Goal: Check status: Check status

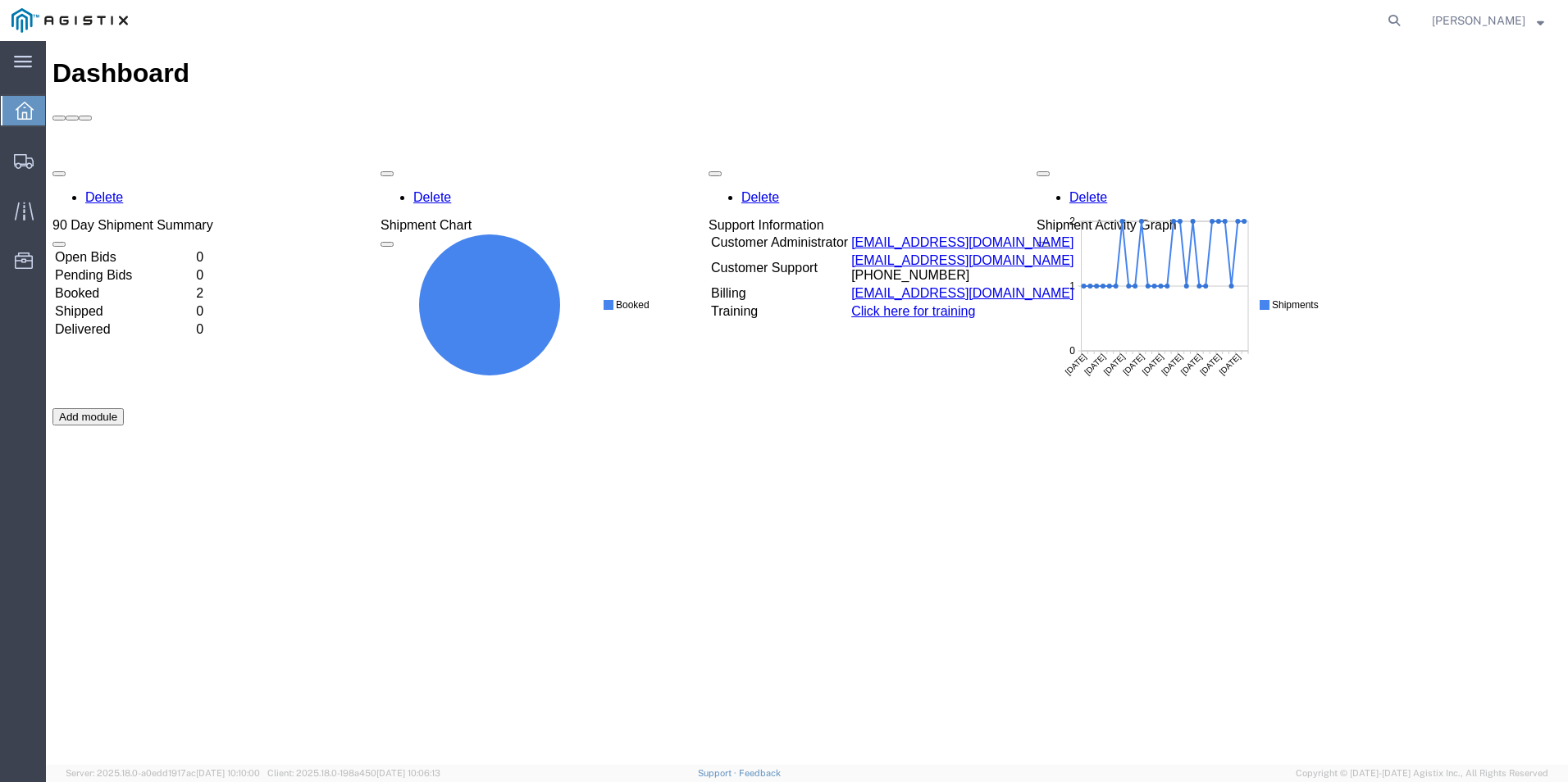
click at [103, 285] on td "Booked" at bounding box center [123, 294] width 139 height 16
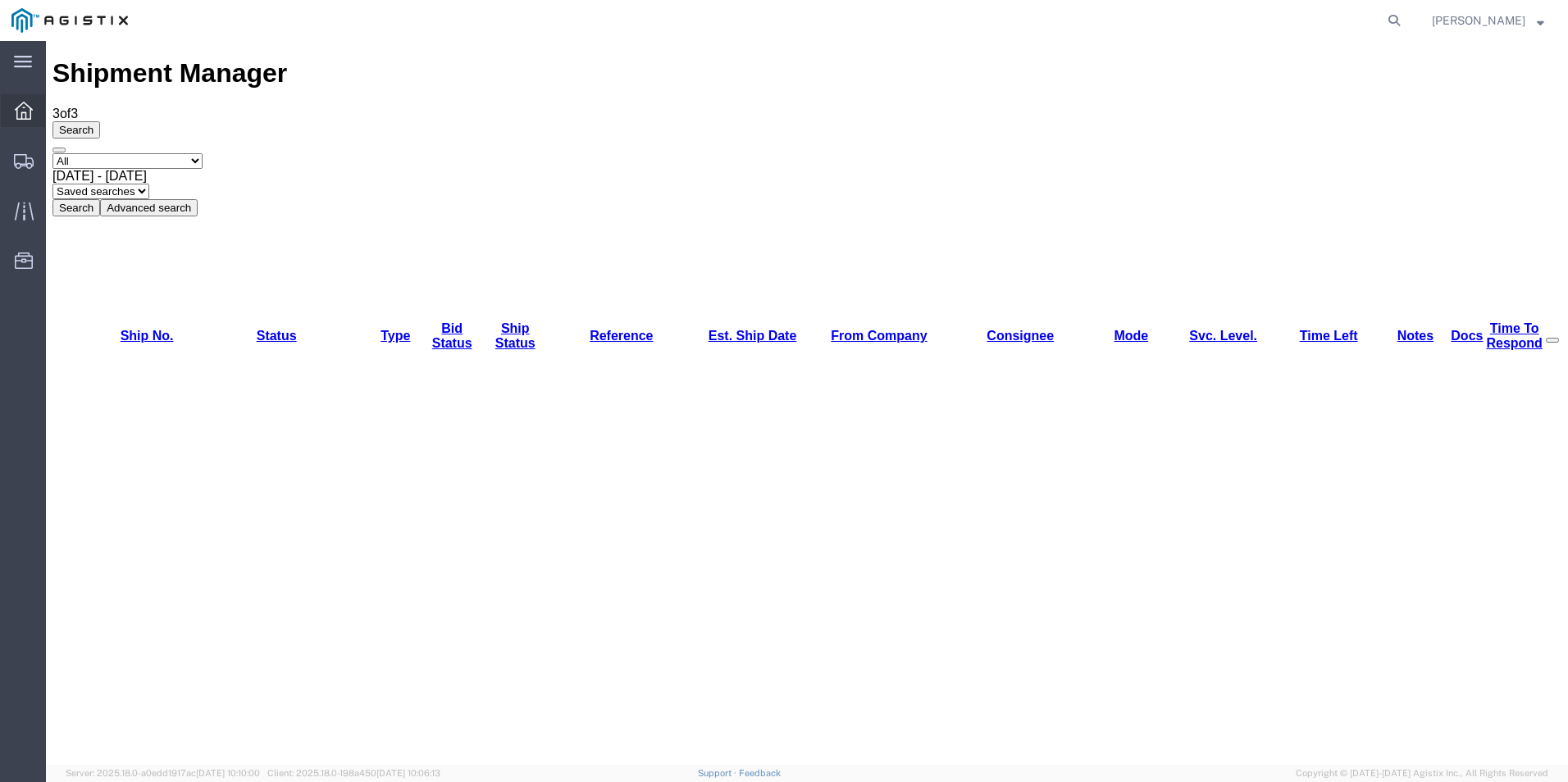
click at [19, 104] on icon at bounding box center [24, 111] width 18 height 18
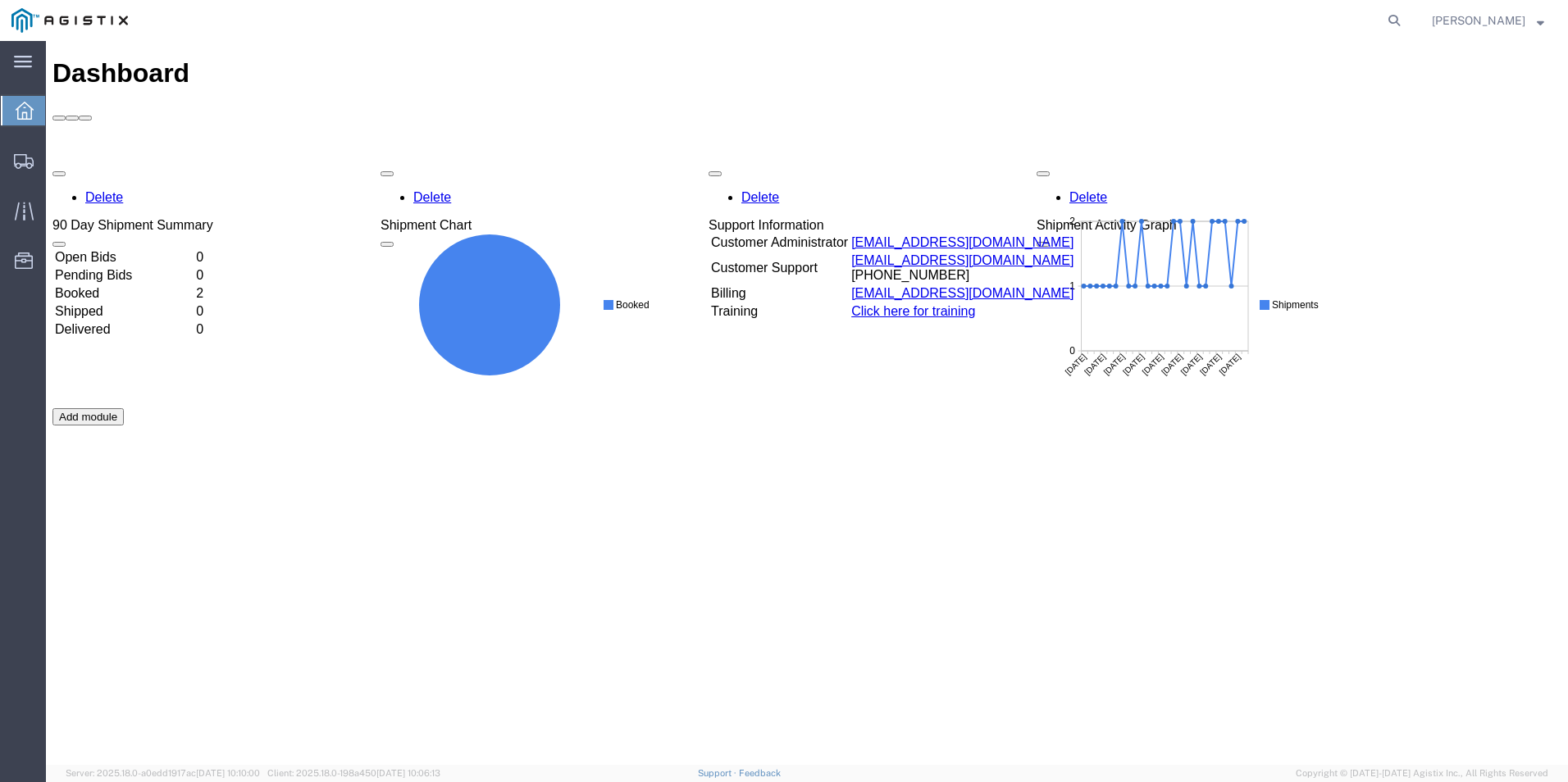
click at [90, 285] on td "Booked" at bounding box center [123, 294] width 139 height 16
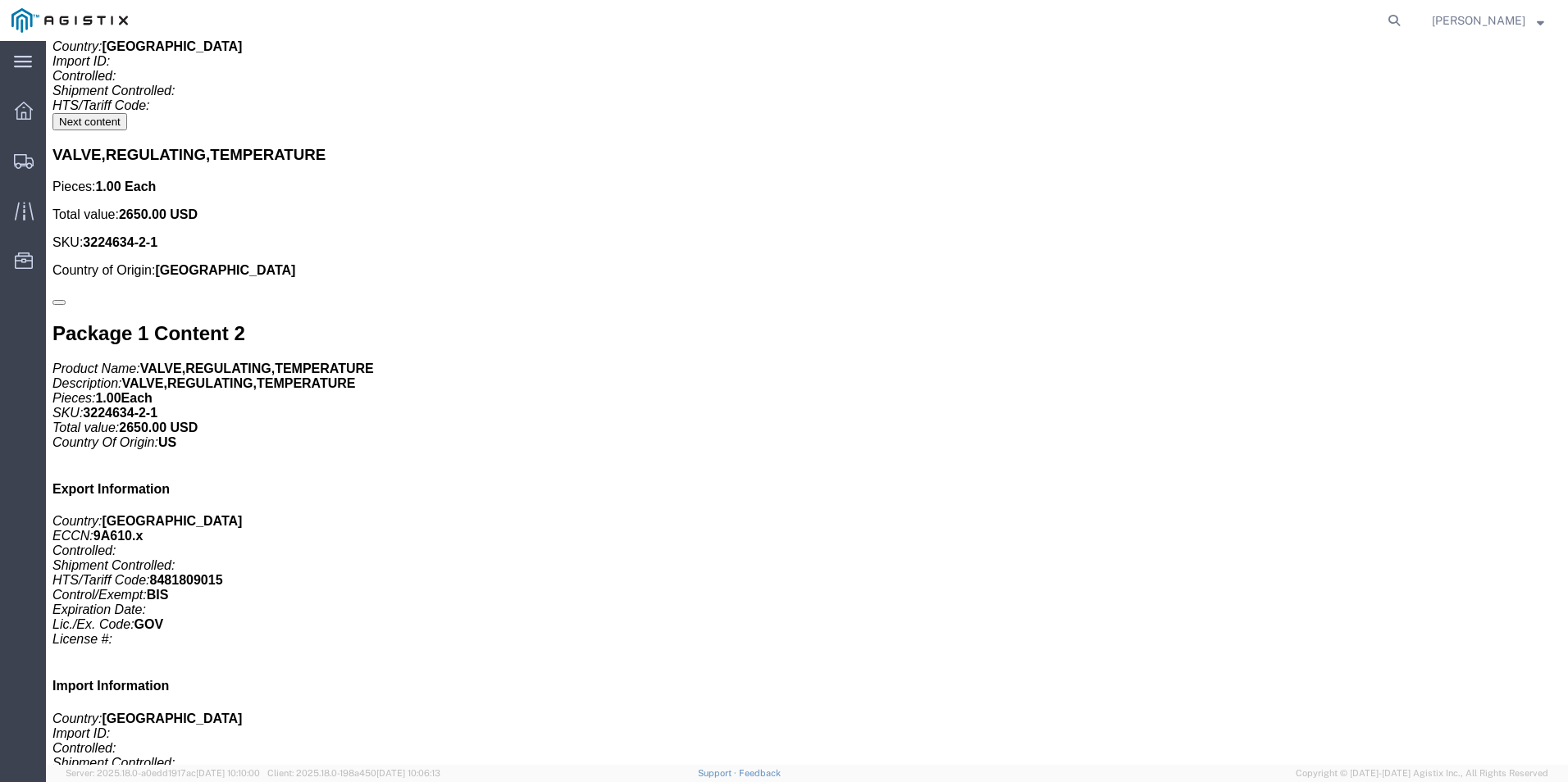
scroll to position [4099, 0]
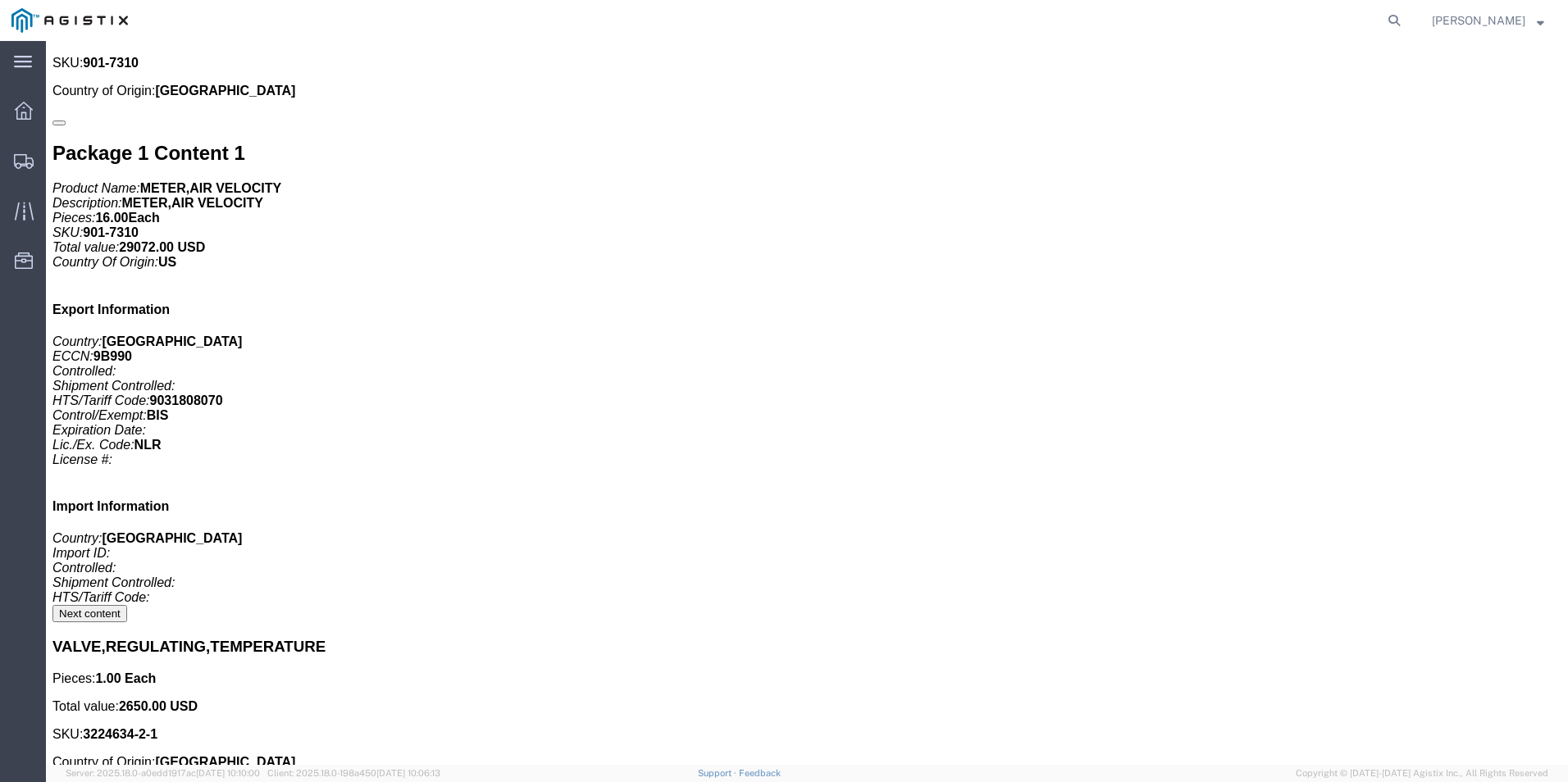
click link "Tracking"
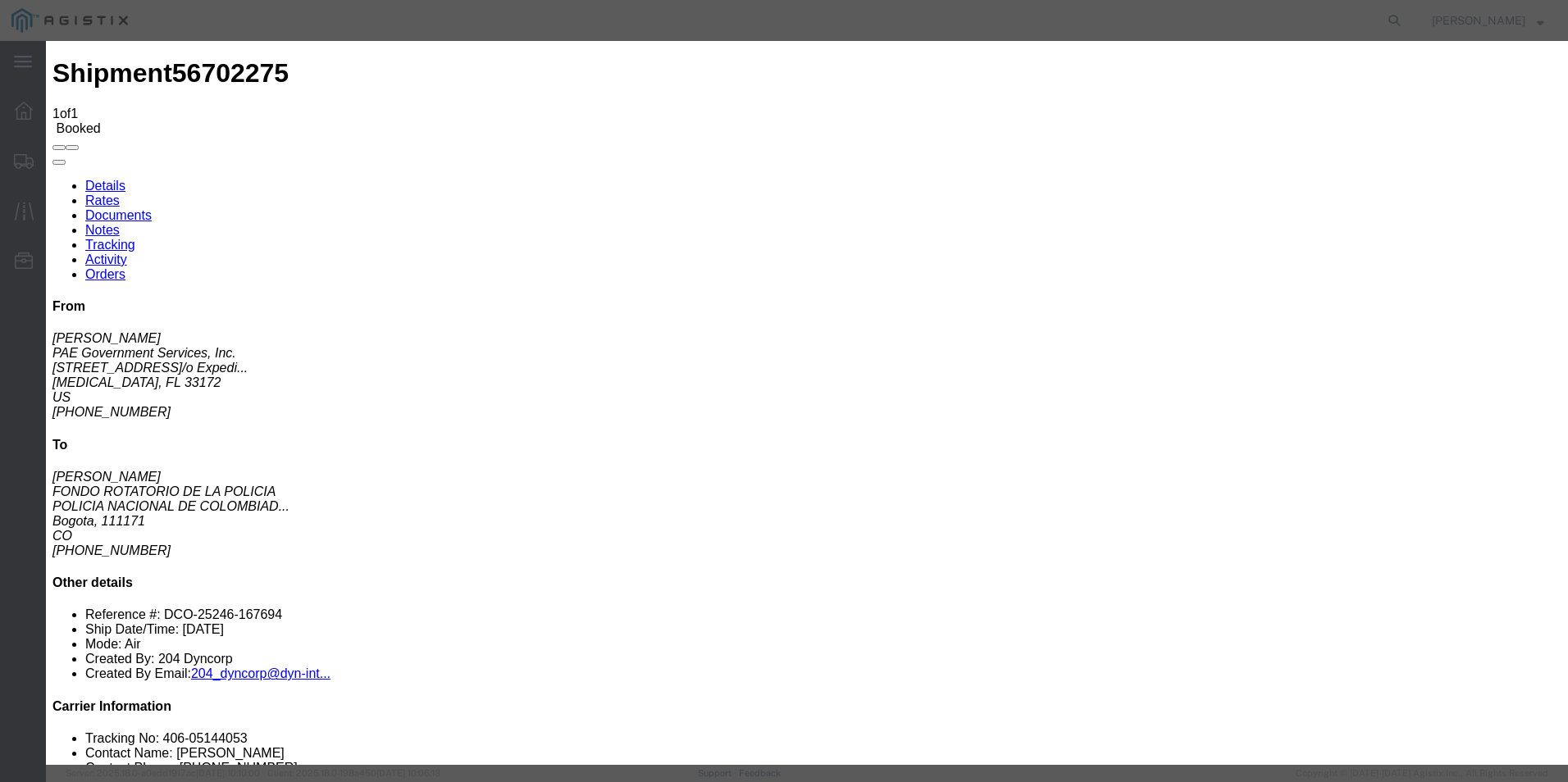
type input "[DATE]"
type input "2:00 PM"
select select "INTRANST"
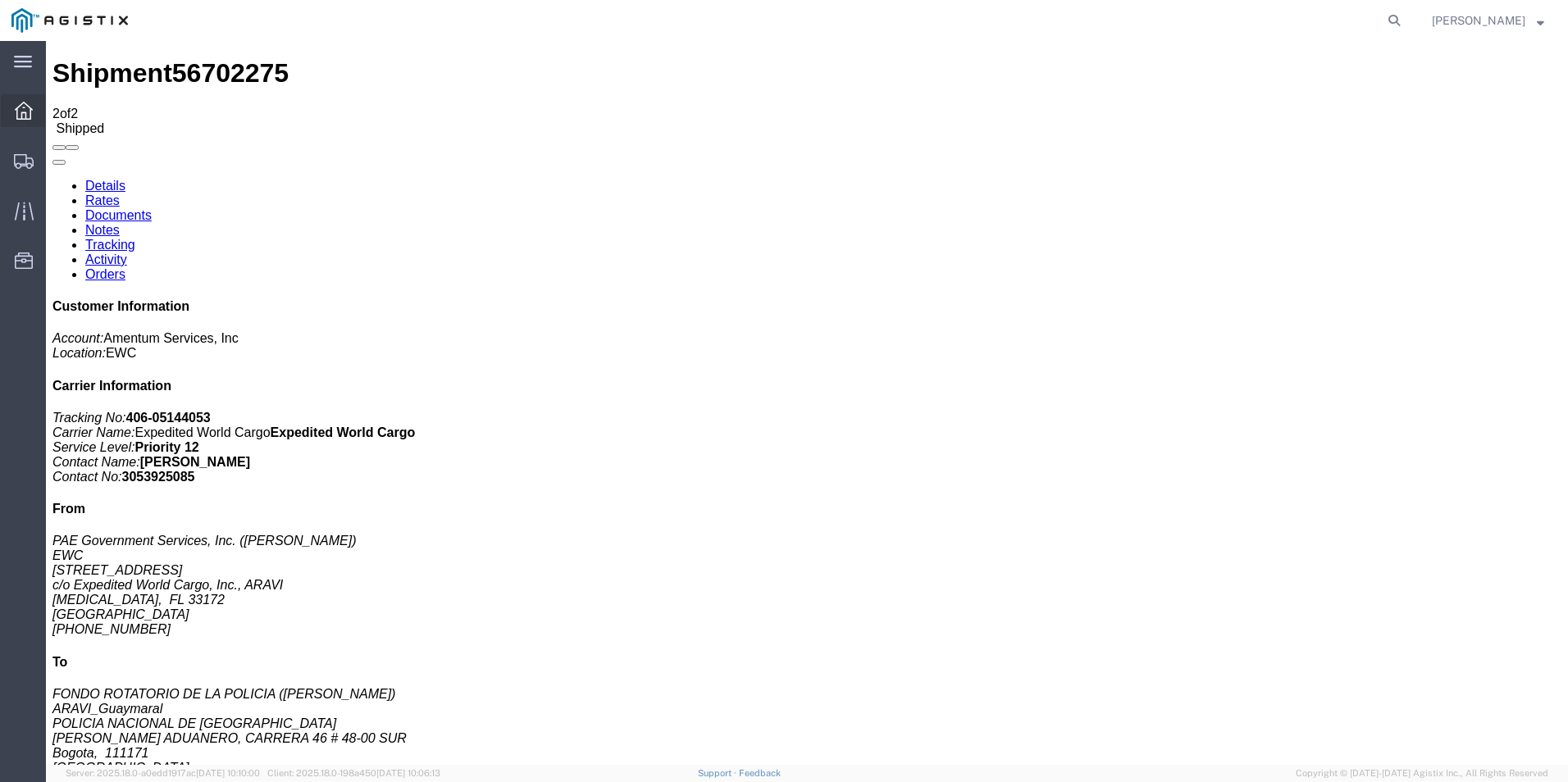
click at [21, 104] on icon at bounding box center [24, 111] width 18 height 18
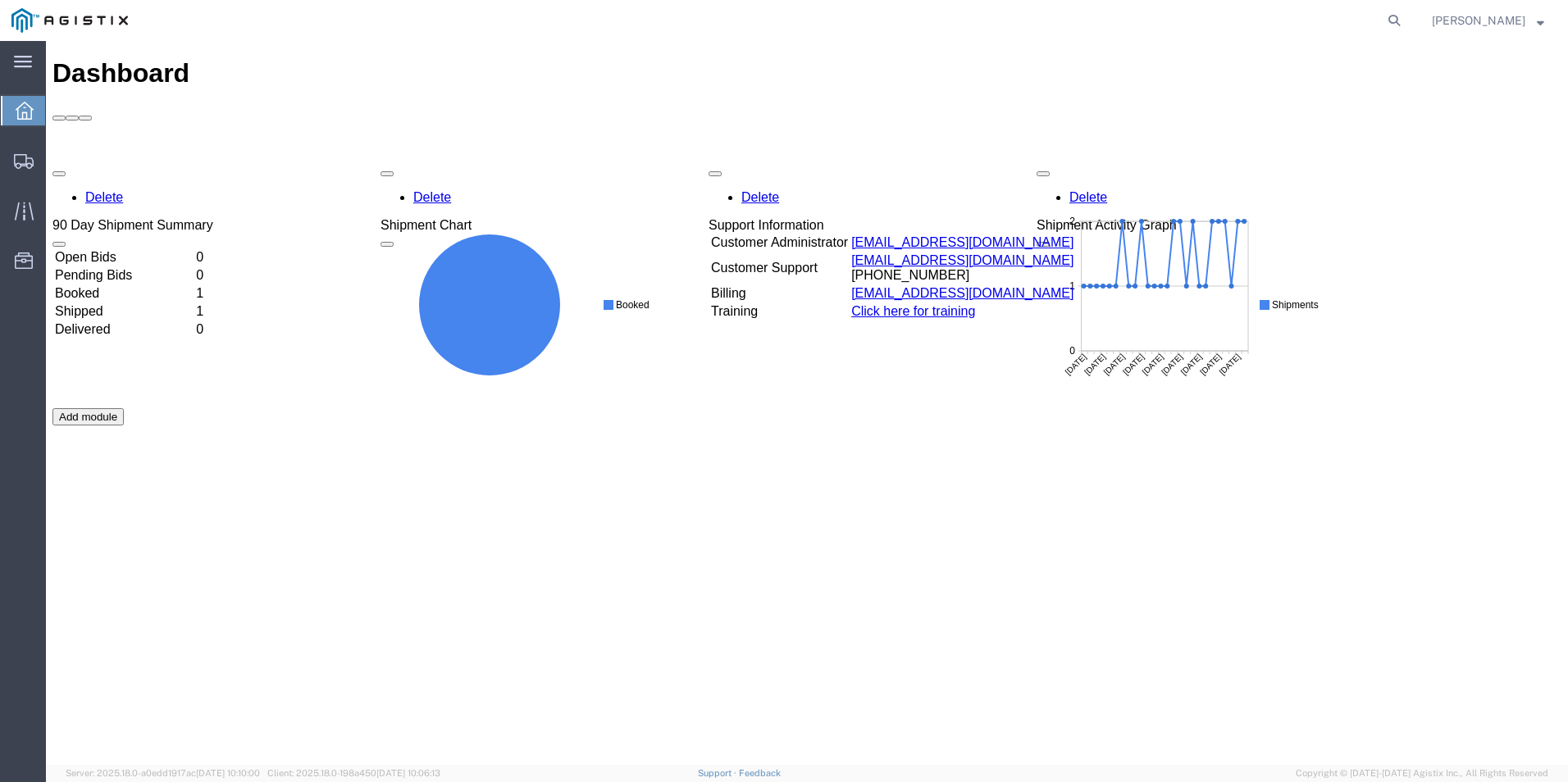
click at [108, 285] on td "Booked" at bounding box center [123, 294] width 139 height 16
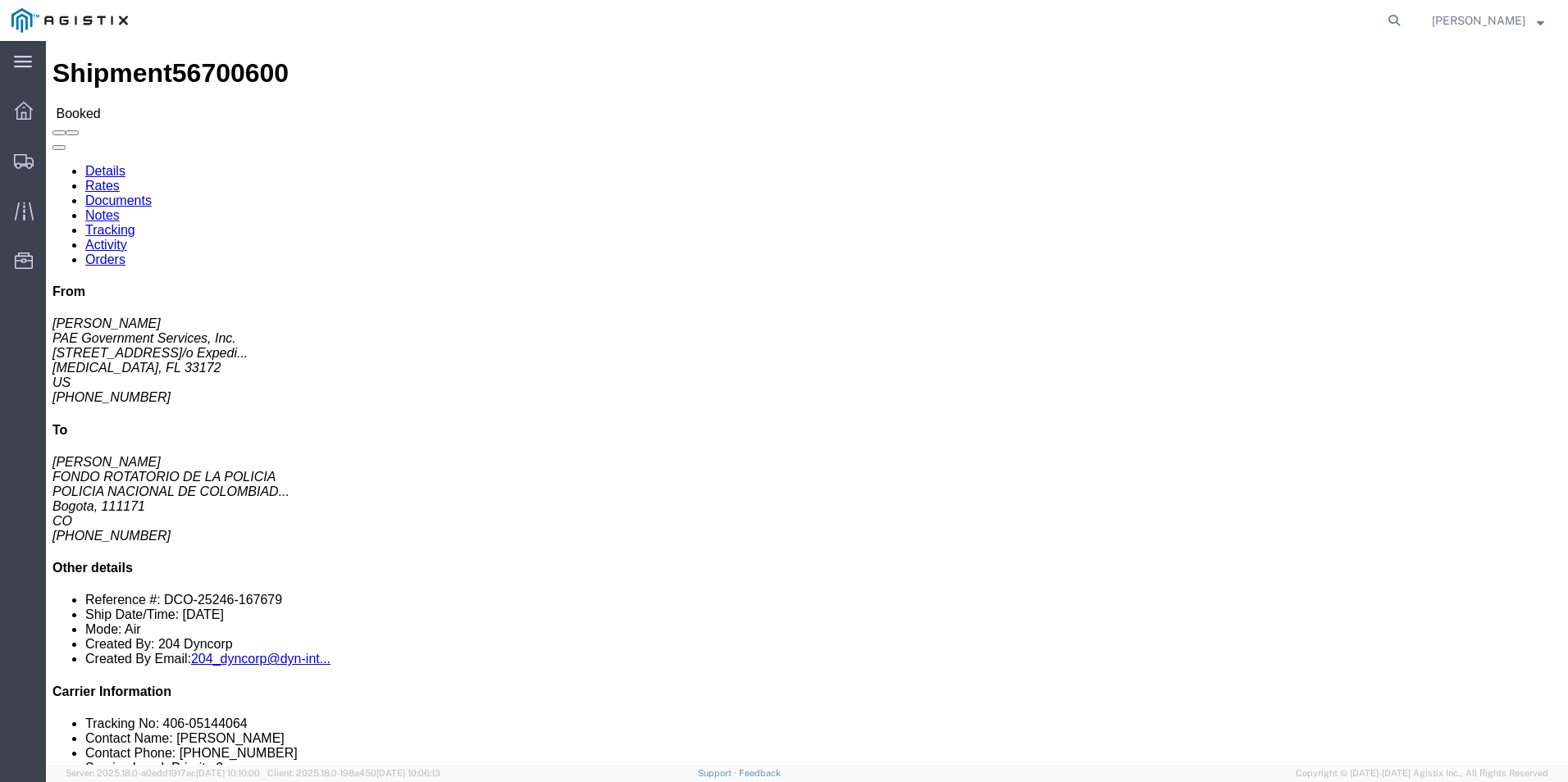
click link "Tracking"
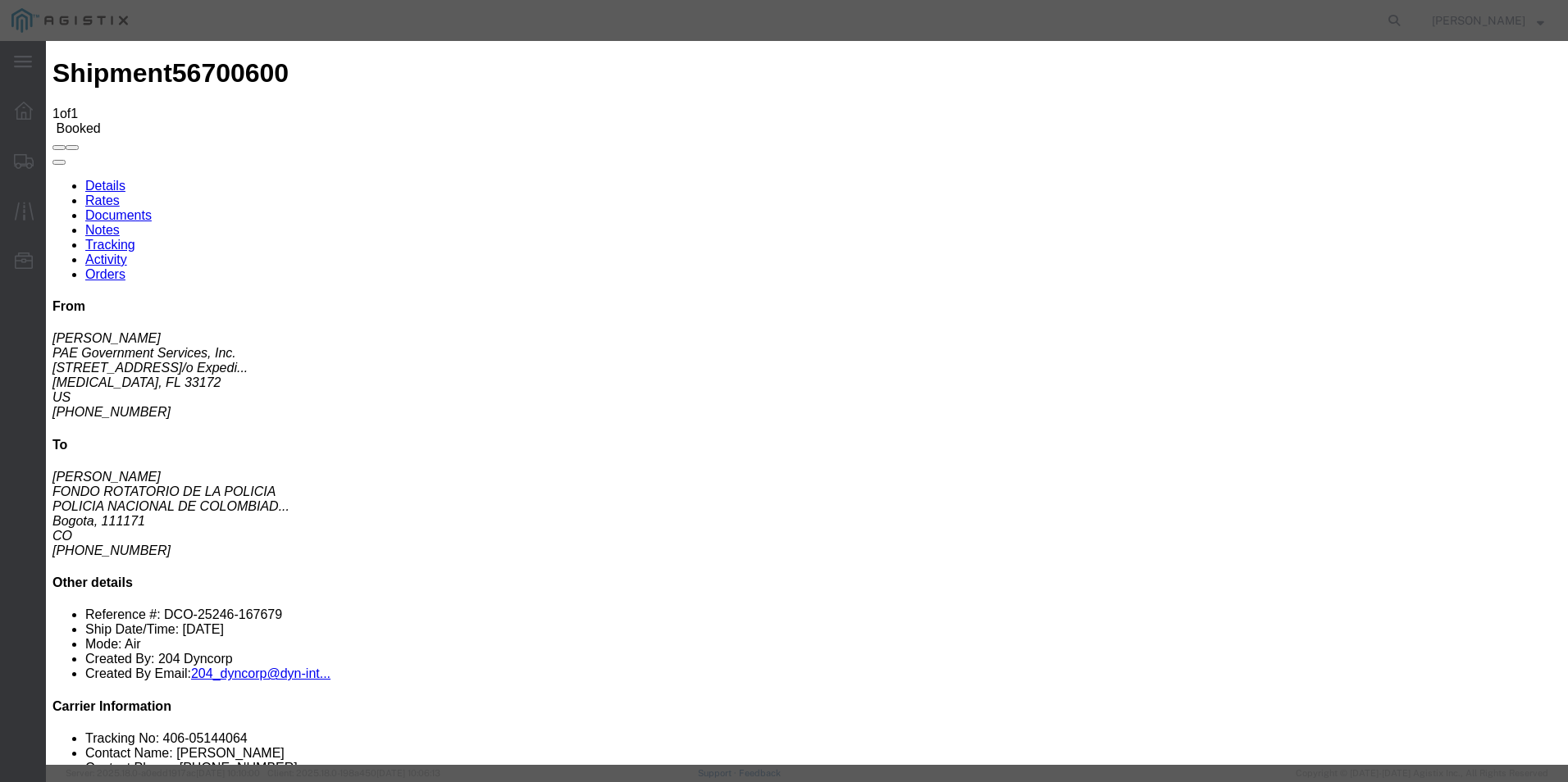
type input "[DATE]"
type input "2:00 PM"
select select "INTRANST"
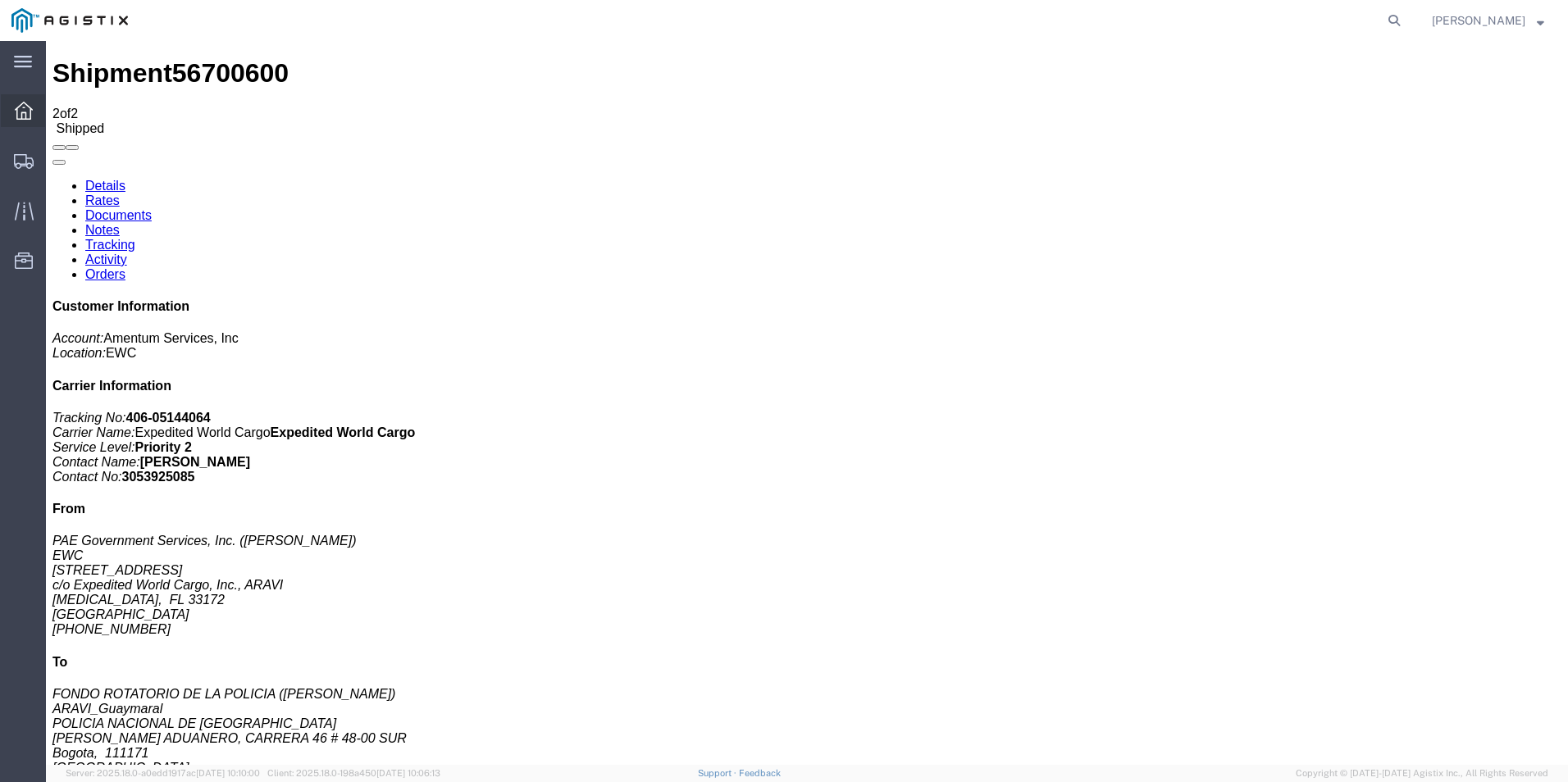
click at [25, 109] on icon at bounding box center [24, 111] width 18 height 18
